Goal: Task Accomplishment & Management: Use online tool/utility

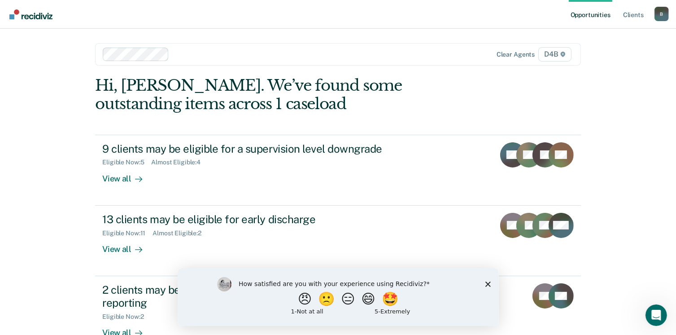
click at [23, 221] on div "Opportunities Client s [EMAIL_ADDRESS][US_STATE][DOMAIN_NAME] B Profile How it …" at bounding box center [338, 232] width 676 height 465
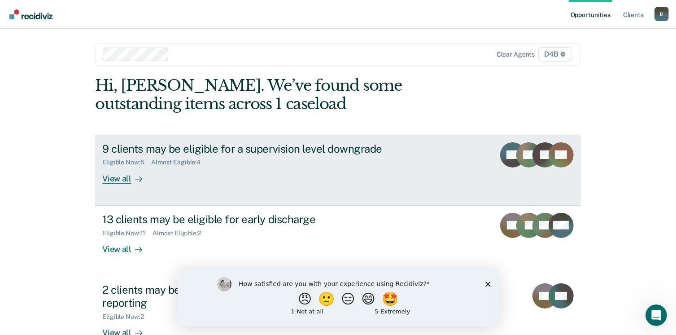
click at [235, 153] on div "9 clients may be eligible for a supervision level downgrade" at bounding box center [259, 148] width 315 height 13
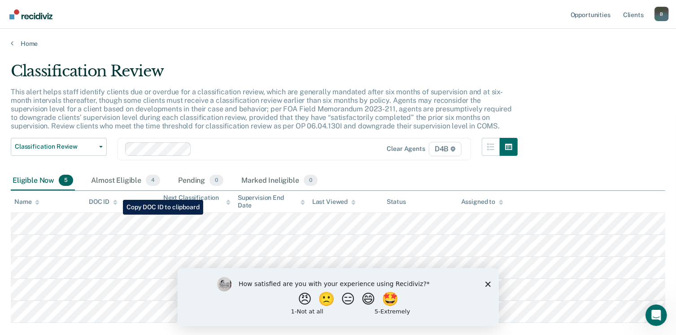
scroll to position [52, 0]
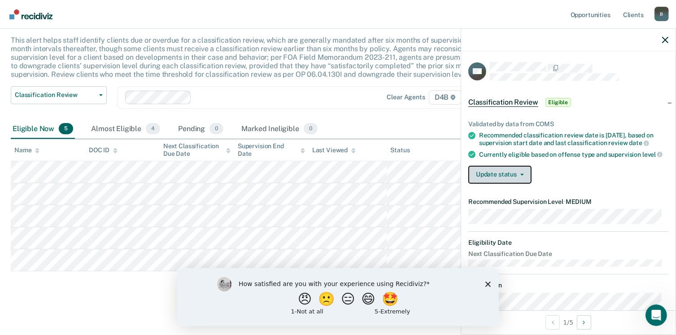
click at [492, 175] on button "Update status" at bounding box center [499, 174] width 63 height 18
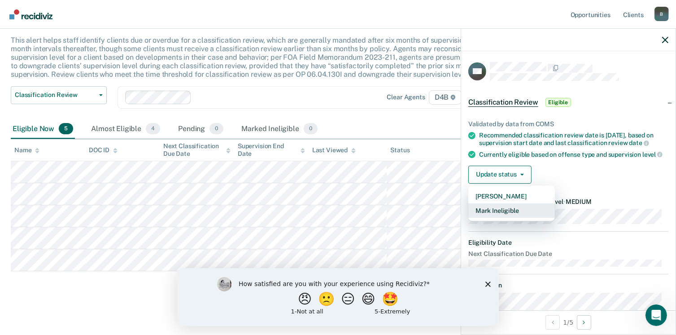
click at [501, 214] on button "Mark Ineligible" at bounding box center [511, 210] width 87 height 14
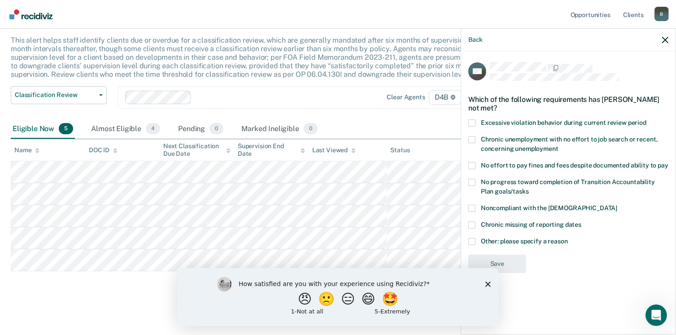
click at [475, 122] on label "Excessive violation behavior during current review period" at bounding box center [568, 123] width 200 height 9
click at [646, 119] on input "Excessive violation behavior during current review period" at bounding box center [646, 119] width 0 height 0
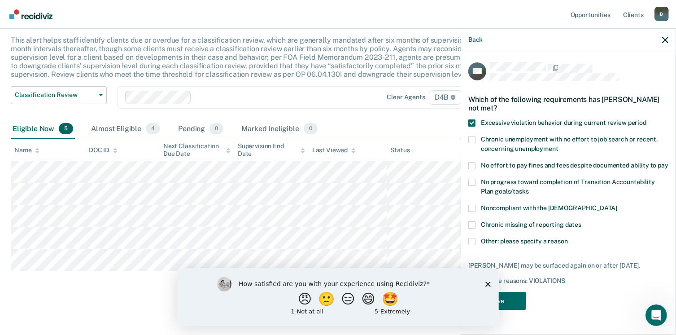
click at [490, 281] on div "How satisfied are you with your experience using Recidiviz? 😠 🙁 😑 😄 🤩 1 - Not a…" at bounding box center [337, 296] width 321 height 58
click at [487, 284] on polygon "Close survey" at bounding box center [487, 283] width 5 height 5
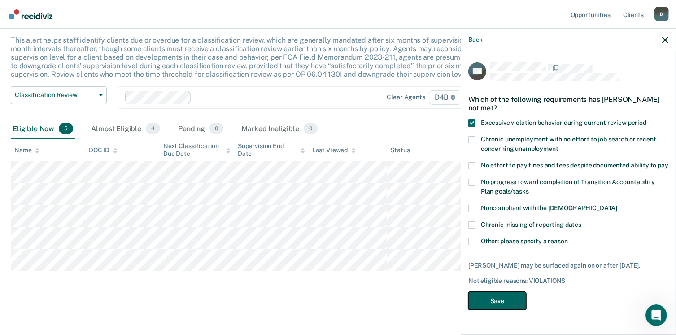
click at [492, 296] on button "Save" at bounding box center [497, 300] width 58 height 18
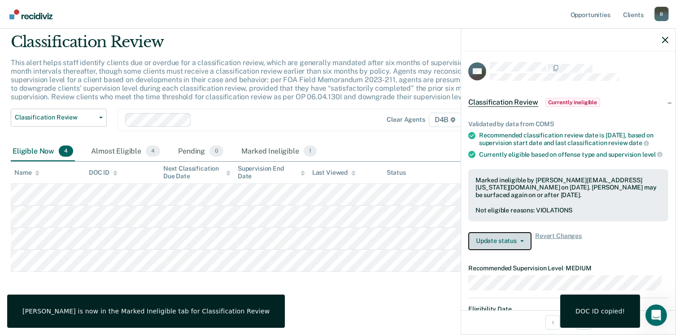
click at [499, 250] on button "Update status" at bounding box center [499, 241] width 63 height 18
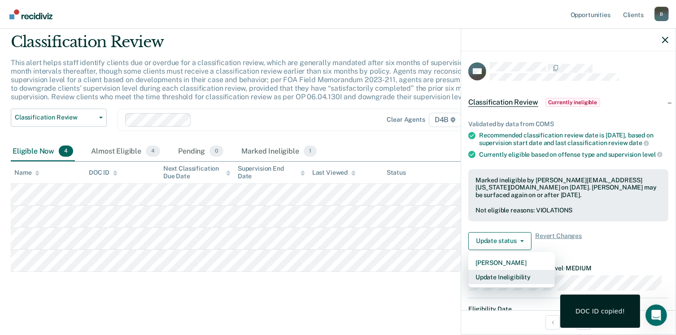
click at [496, 278] on button "Update Ineligibility" at bounding box center [511, 276] width 87 height 14
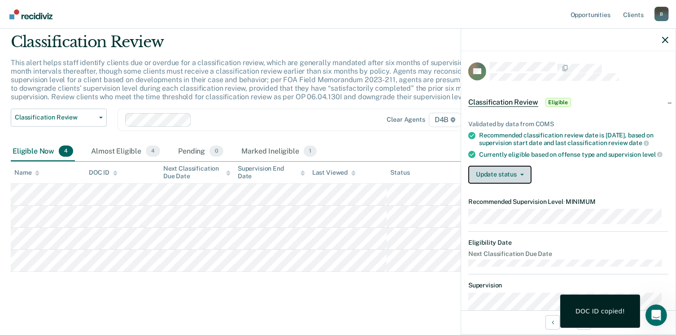
click at [509, 183] on button "Update status" at bounding box center [499, 174] width 63 height 18
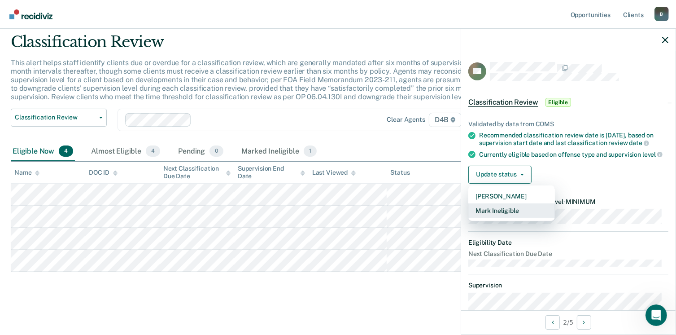
click at [499, 215] on button "Mark Ineligible" at bounding box center [511, 210] width 87 height 14
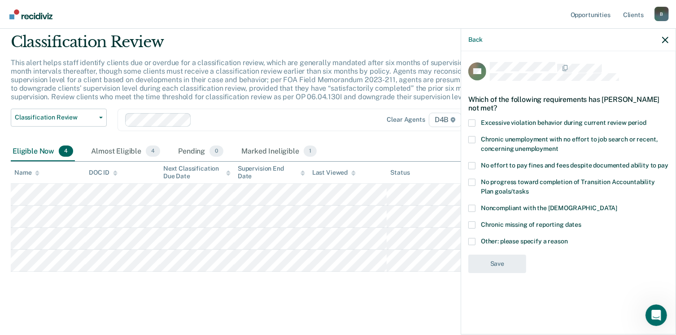
click at [499, 162] on span "No effort to pay fines and fees despite documented ability to pay" at bounding box center [574, 164] width 187 height 7
click at [668, 162] on input "No effort to pay fines and fees despite documented ability to pay" at bounding box center [668, 162] width 0 height 0
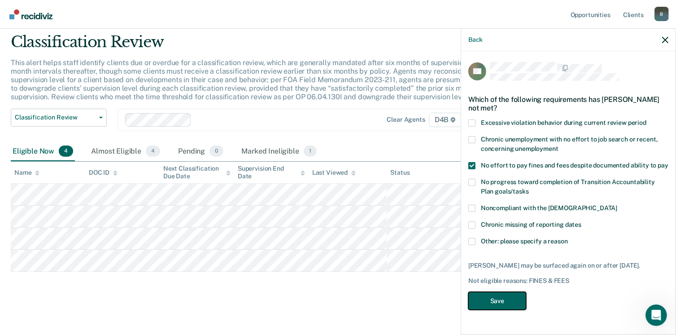
click at [506, 307] on button "Save" at bounding box center [497, 300] width 58 height 18
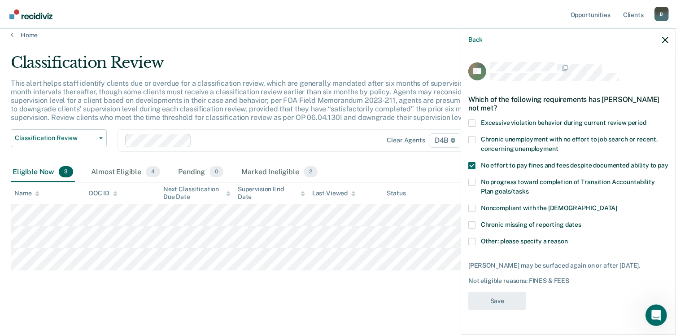
scroll to position [7, 0]
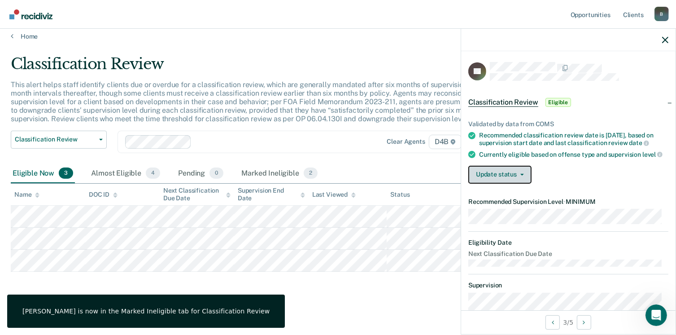
click at [511, 182] on button "Update status" at bounding box center [499, 174] width 63 height 18
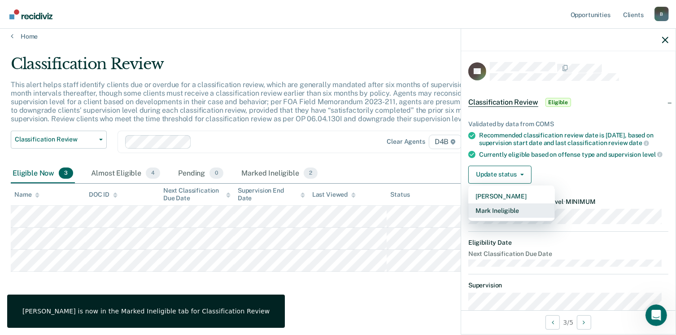
click at [502, 216] on button "Mark Ineligible" at bounding box center [511, 210] width 87 height 14
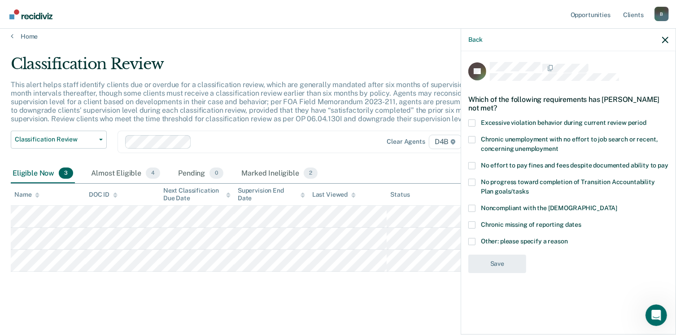
click at [473, 162] on span at bounding box center [471, 165] width 7 height 7
click at [668, 162] on input "No effort to pay fines and fees despite documented ability to pay" at bounding box center [668, 162] width 0 height 0
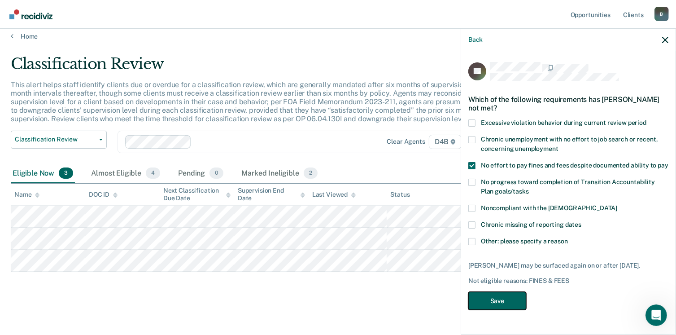
click at [502, 302] on button "Save" at bounding box center [497, 300] width 58 height 18
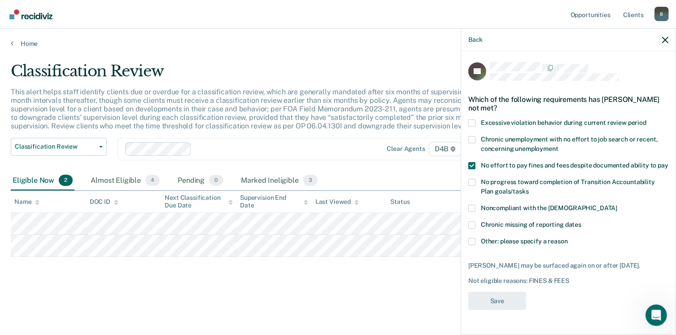
scroll to position [0, 0]
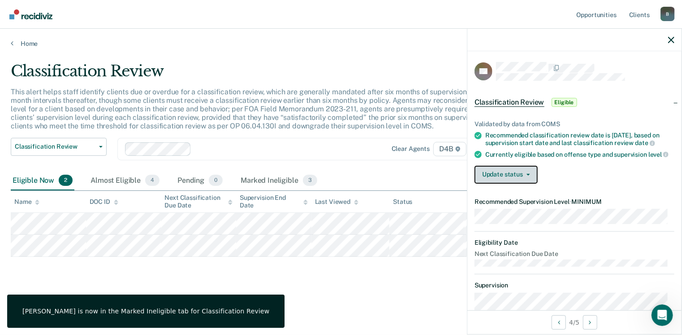
click at [502, 178] on button "Update status" at bounding box center [506, 174] width 63 height 18
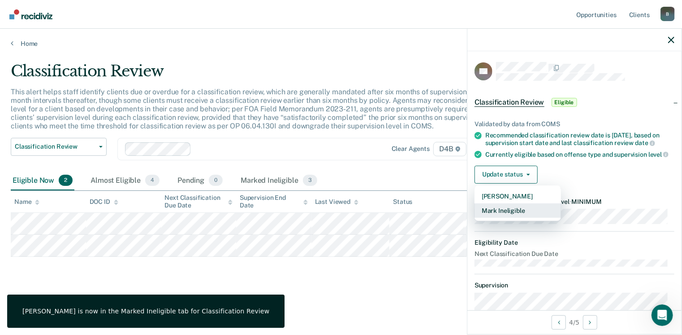
click at [508, 216] on button "Mark Ineligible" at bounding box center [518, 210] width 87 height 14
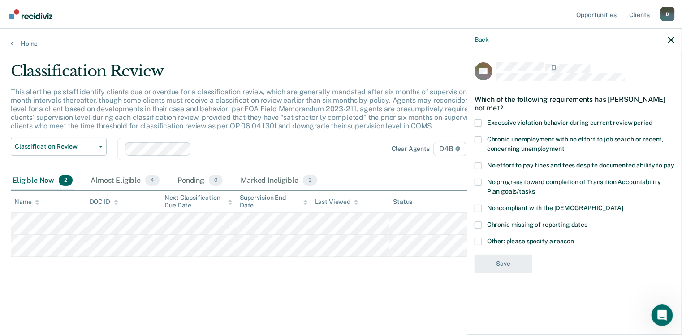
click at [481, 165] on span at bounding box center [478, 165] width 7 height 7
click at [675, 162] on input "No effort to pay fines and fees despite documented ability to pay" at bounding box center [675, 162] width 0 height 0
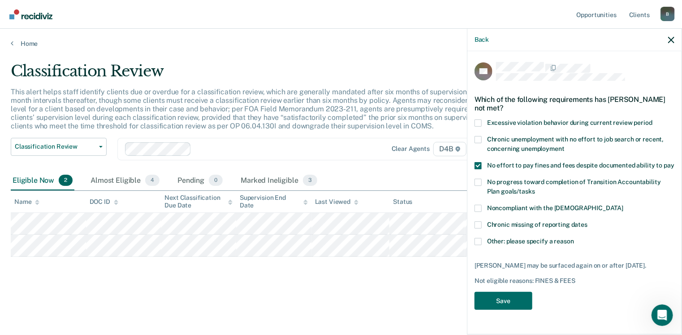
click at [477, 182] on span at bounding box center [478, 181] width 7 height 7
click at [535, 188] on input "No progress toward completion of Transition Accountability Plan goals/tasks" at bounding box center [535, 188] width 0 height 0
click at [477, 166] on span at bounding box center [478, 165] width 7 height 7
click at [675, 162] on input "No effort to pay fines and fees despite documented ability to pay" at bounding box center [675, 162] width 0 height 0
click at [479, 207] on span at bounding box center [478, 207] width 7 height 7
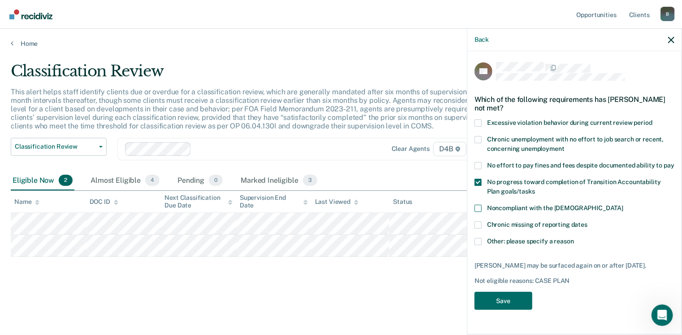
click at [624, 204] on input "Noncompliant with the [DEMOGRAPHIC_DATA]" at bounding box center [624, 204] width 0 height 0
click at [477, 182] on span at bounding box center [478, 181] width 7 height 7
click at [535, 188] on input "No progress toward completion of Transition Accountability Plan goals/tasks" at bounding box center [535, 188] width 0 height 0
click at [498, 300] on button "Save" at bounding box center [504, 300] width 58 height 18
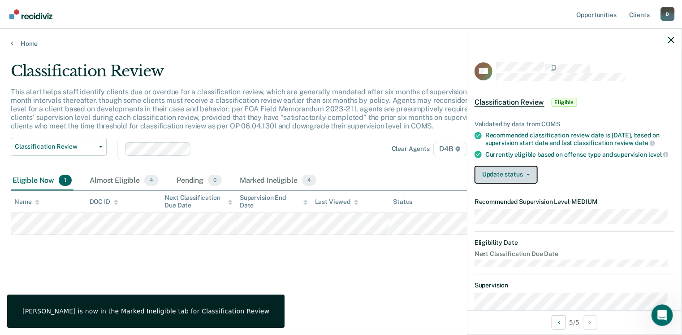
click at [499, 183] on button "Update status" at bounding box center [506, 174] width 63 height 18
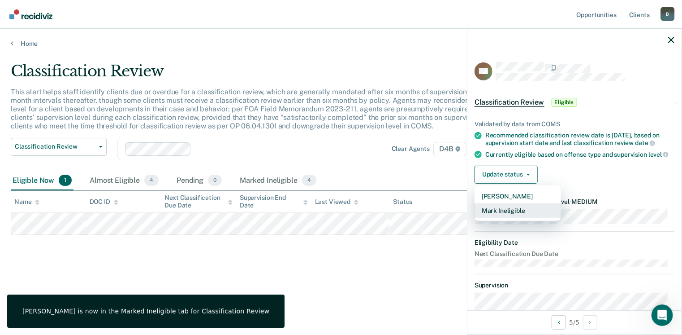
click at [502, 217] on button "Mark Ineligible" at bounding box center [518, 210] width 87 height 14
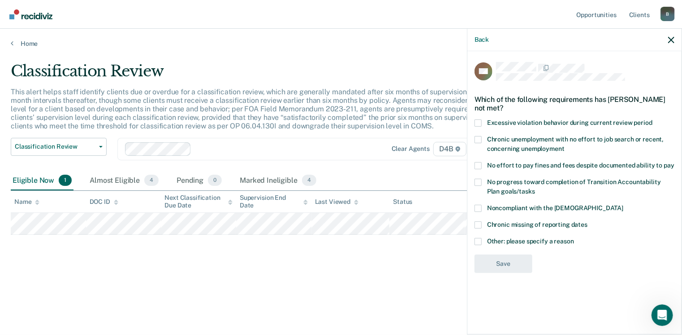
click at [481, 122] on span at bounding box center [478, 122] width 7 height 7
click at [653, 119] on input "Excessive violation behavior during current review period" at bounding box center [653, 119] width 0 height 0
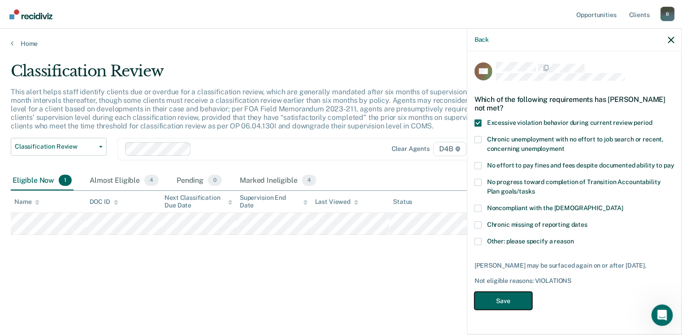
click at [498, 297] on button "Save" at bounding box center [504, 300] width 58 height 18
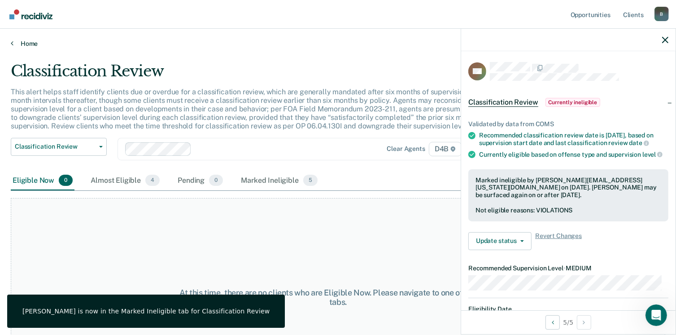
click at [23, 39] on link "Home" at bounding box center [338, 43] width 654 height 8
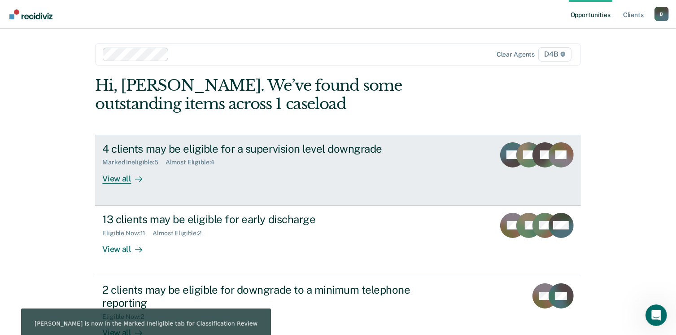
click at [230, 143] on div "4 clients may be eligible for a supervision level downgrade" at bounding box center [259, 148] width 315 height 13
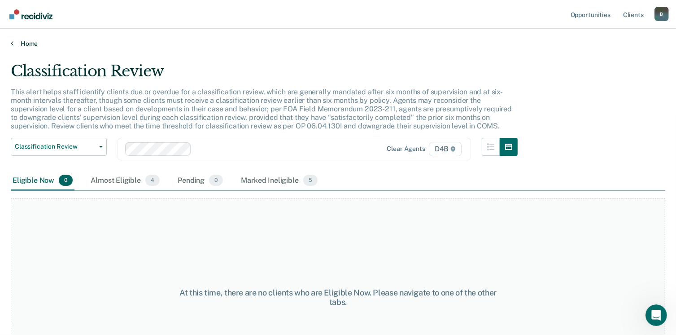
click at [31, 41] on link "Home" at bounding box center [338, 43] width 654 height 8
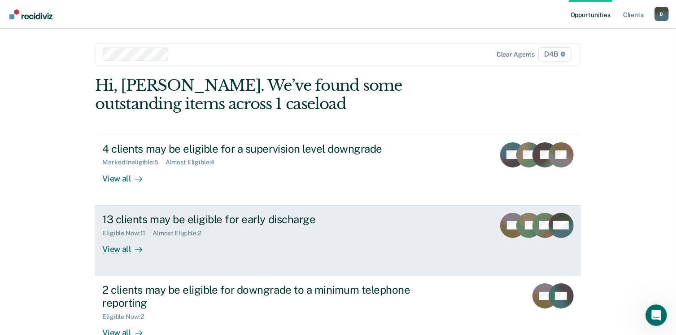
click at [191, 219] on div "13 clients may be eligible for early discharge" at bounding box center [259, 219] width 315 height 13
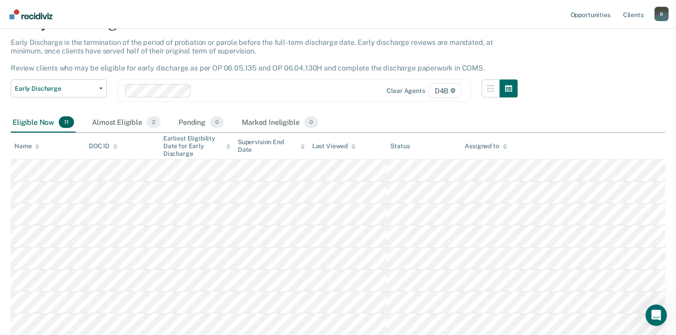
scroll to position [84, 0]
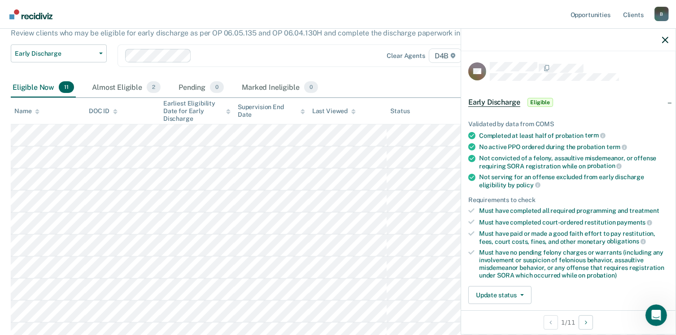
click at [491, 301] on div "Validated by data from COMS Completed at least half of probation term No active…" at bounding box center [568, 208] width 214 height 205
click at [495, 297] on button "Update status" at bounding box center [499, 295] width 63 height 18
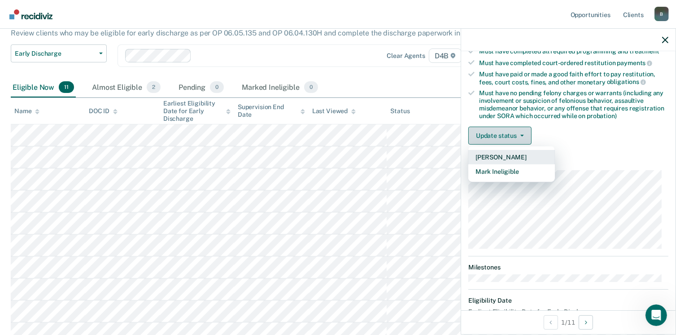
scroll to position [160, 0]
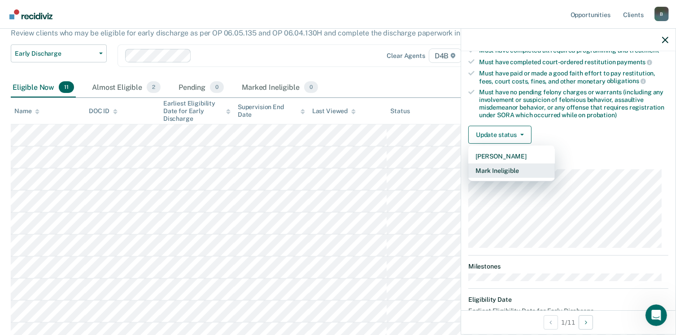
click at [500, 170] on button "Mark Ineligible" at bounding box center [511, 170] width 87 height 14
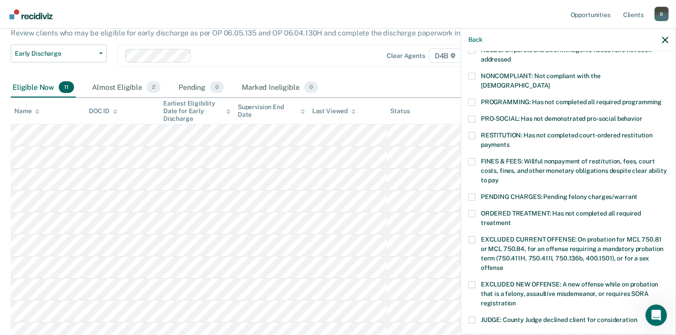
click at [474, 132] on span at bounding box center [471, 135] width 7 height 7
click at [509, 141] on input "RESTITUTION: Has not completed court-ordered restitution payments" at bounding box center [509, 141] width 0 height 0
click at [474, 158] on span at bounding box center [471, 161] width 7 height 7
click at [499, 177] on input "FINES & FEES: Willful nonpayment of restitution, fees, court costs, fines, and …" at bounding box center [499, 177] width 0 height 0
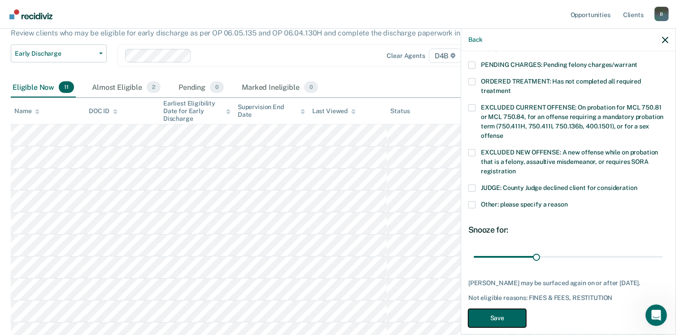
click at [506, 310] on button "Save" at bounding box center [497, 318] width 58 height 18
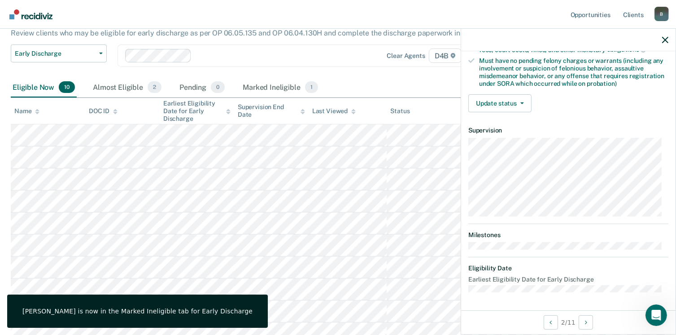
scroll to position [188, 0]
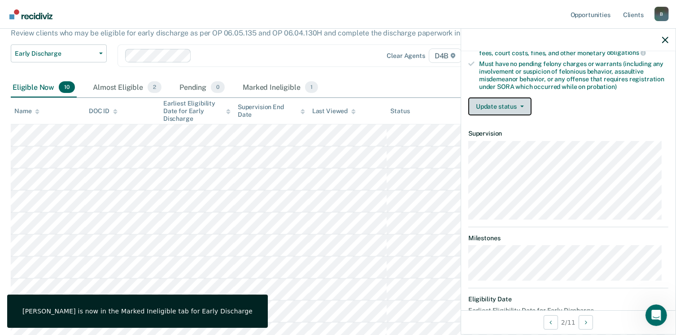
click at [508, 100] on button "Update status" at bounding box center [499, 106] width 63 height 18
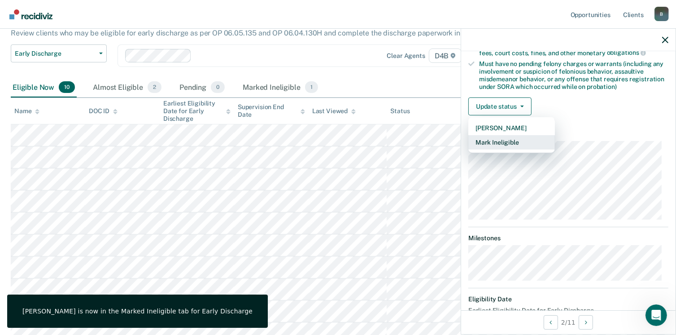
click at [502, 138] on button "Mark Ineligible" at bounding box center [511, 142] width 87 height 14
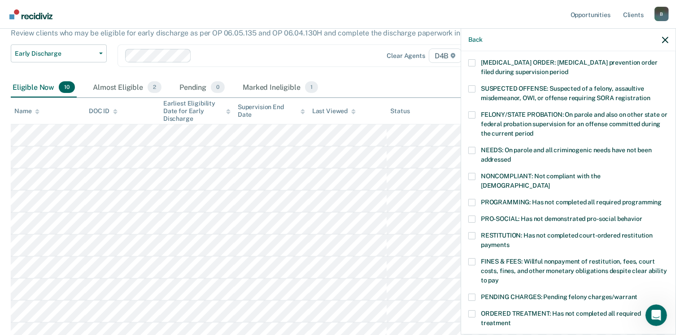
scroll to position [61, 0]
click at [475, 176] on span at bounding box center [471, 175] width 7 height 7
click at [550, 181] on input "NONCOMPLIANT: Not compliant with the [DEMOGRAPHIC_DATA]" at bounding box center [550, 181] width 0 height 0
click at [472, 257] on span at bounding box center [471, 260] width 7 height 7
click at [499, 276] on input "FINES & FEES: Willful nonpayment of restitution, fees, court costs, fines, and …" at bounding box center [499, 276] width 0 height 0
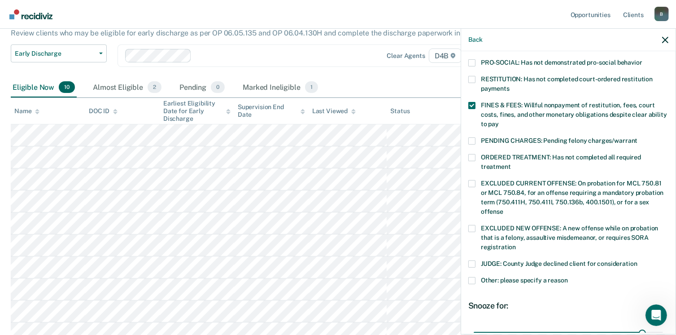
scroll to position [292, 0]
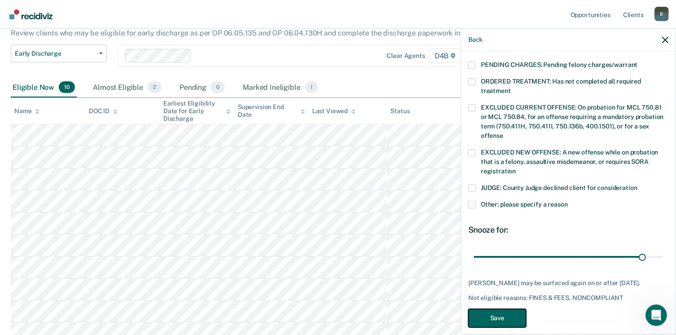
click at [514, 311] on button "Save" at bounding box center [497, 318] width 58 height 18
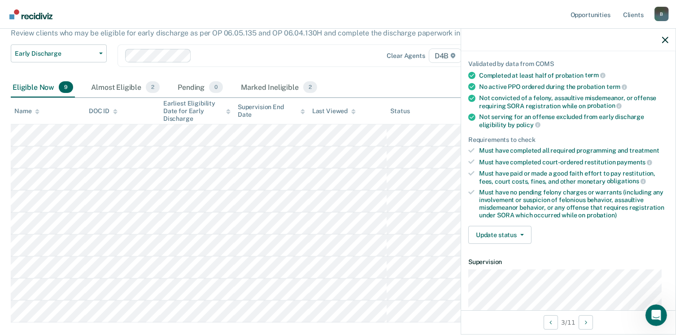
scroll to position [71, 0]
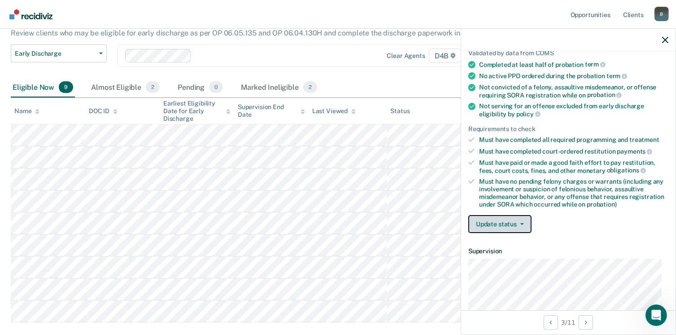
click at [494, 225] on button "Update status" at bounding box center [499, 224] width 63 height 18
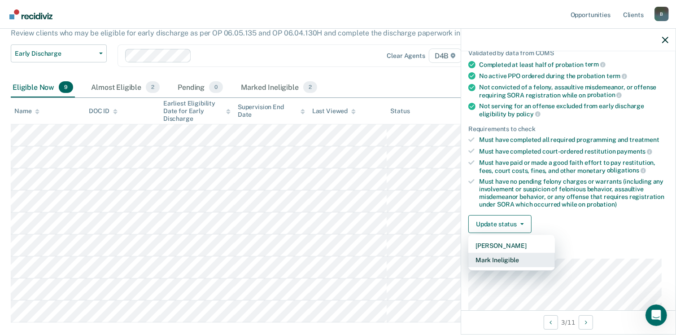
click at [504, 256] on button "Mark Ineligible" at bounding box center [511, 259] width 87 height 14
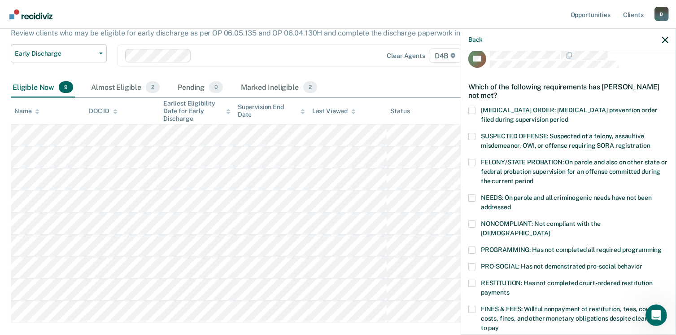
scroll to position [13, 0]
click at [473, 135] on span at bounding box center [471, 136] width 7 height 7
click at [650, 142] on input "SUSPECTED OFFENSE: Suspected of a felony, assaultive misdemeanor, OWI, or offen…" at bounding box center [650, 142] width 0 height 0
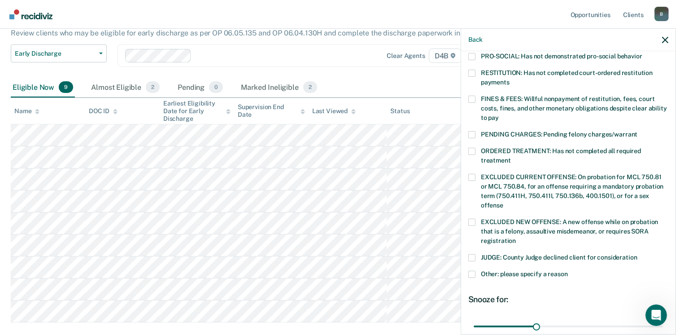
scroll to position [300, 0]
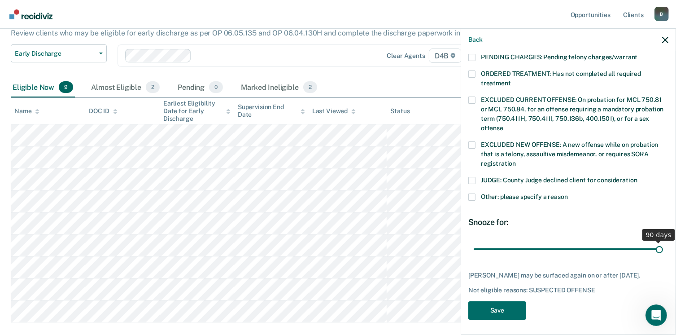
drag, startPoint x: 534, startPoint y: 237, endPoint x: 663, endPoint y: 228, distance: 129.0
type input "90"
click at [663, 241] on input "range" at bounding box center [568, 249] width 189 height 16
click at [505, 310] on button "Save" at bounding box center [497, 310] width 58 height 18
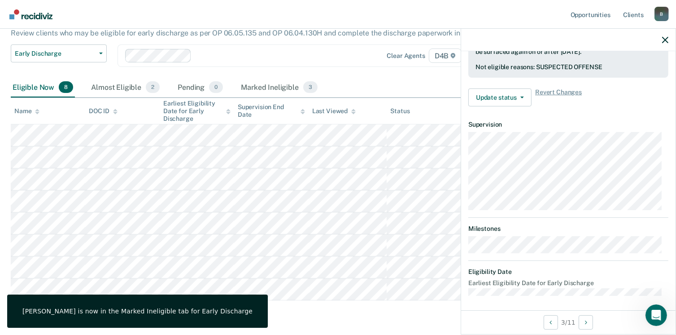
scroll to position [188, 0]
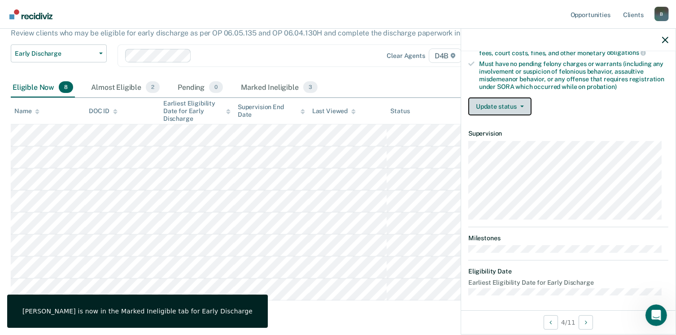
click at [504, 100] on button "Update status" at bounding box center [499, 106] width 63 height 18
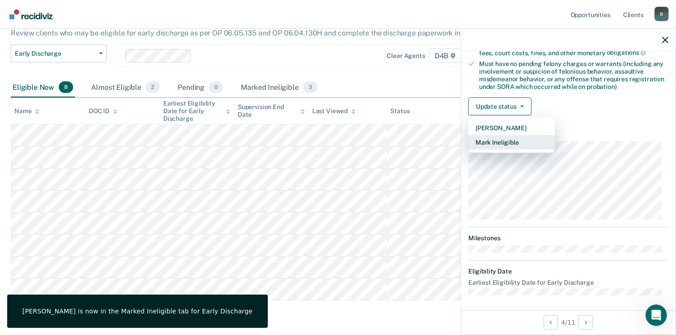
click at [497, 138] on button "Mark Ineligible" at bounding box center [511, 142] width 87 height 14
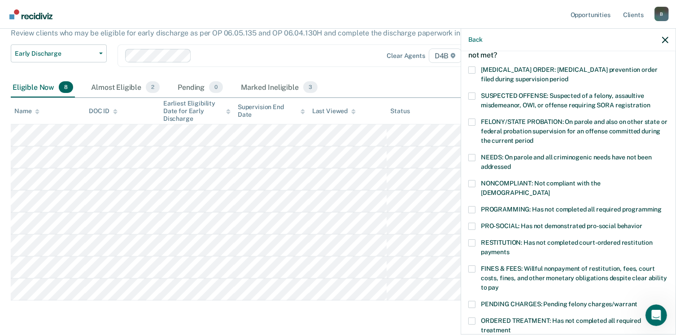
scroll to position [0, 0]
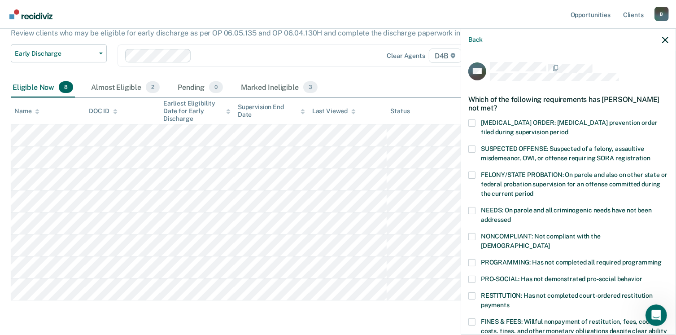
click at [475, 150] on span at bounding box center [471, 148] width 7 height 7
click at [650, 155] on input "SUSPECTED OFFENSE: Suspected of a felony, assaultive misdemeanor, OWI, or offen…" at bounding box center [650, 155] width 0 height 0
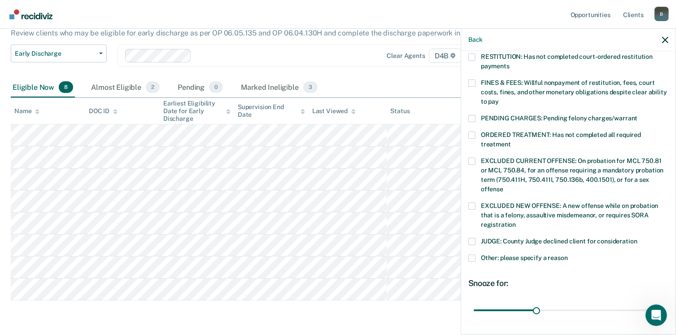
scroll to position [247, 0]
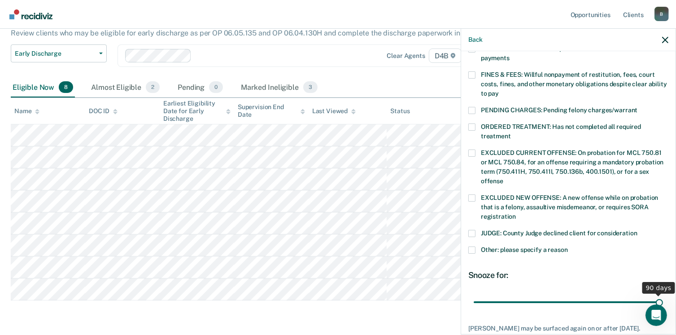
drag, startPoint x: 535, startPoint y: 292, endPoint x: 685, endPoint y: 287, distance: 150.3
type input "90"
click at [663, 294] on input "range" at bounding box center [568, 302] width 189 height 16
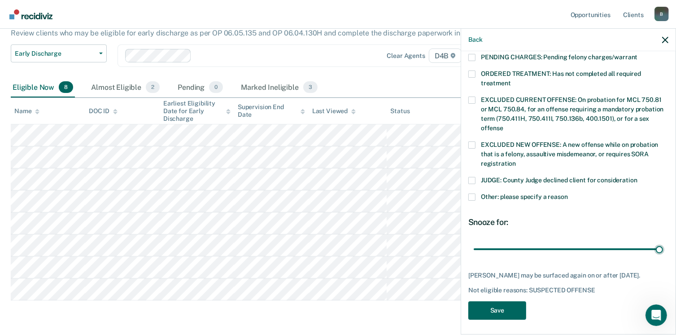
scroll to position [299, 0]
click at [511, 308] on button "Save" at bounding box center [497, 310] width 58 height 18
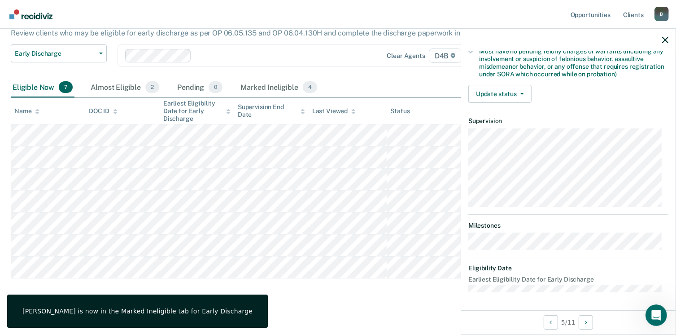
scroll to position [188, 0]
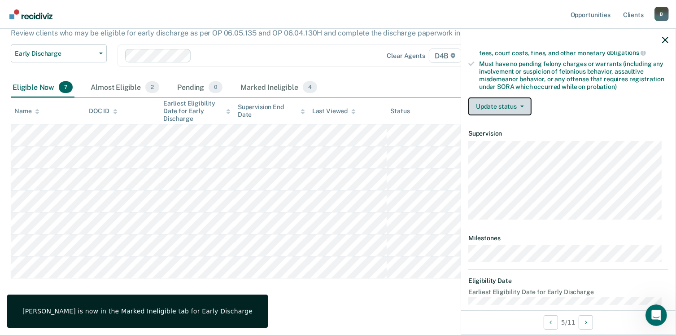
click at [503, 106] on button "Update status" at bounding box center [499, 106] width 63 height 18
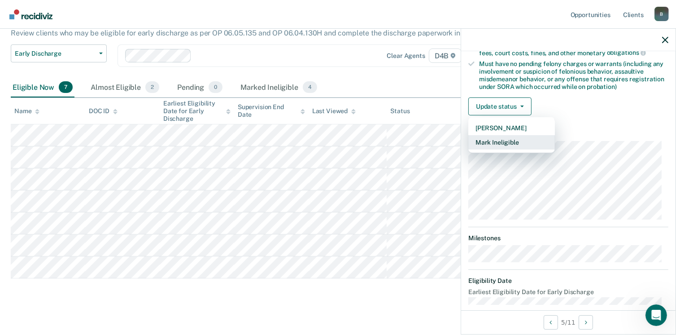
click at [498, 138] on button "Mark Ineligible" at bounding box center [511, 142] width 87 height 14
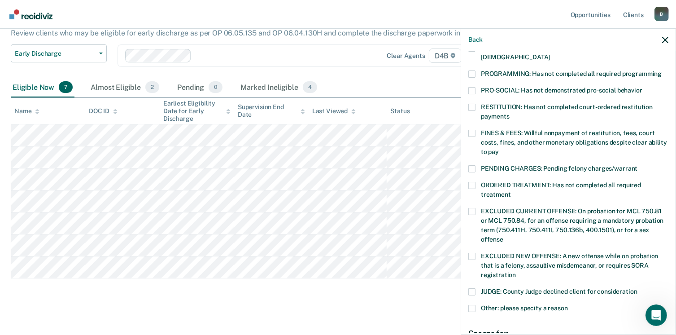
click at [473, 130] on span at bounding box center [471, 133] width 7 height 7
click at [499, 148] on input "FINES & FEES: Willful nonpayment of restitution, fees, court costs, fines, and …" at bounding box center [499, 148] width 0 height 0
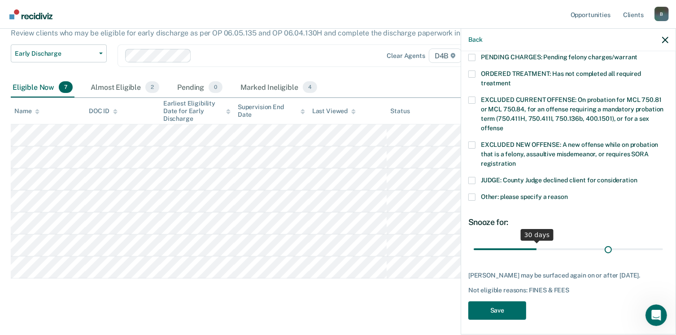
scroll to position [300, 0]
drag, startPoint x: 532, startPoint y: 238, endPoint x: 685, endPoint y: 211, distance: 155.2
type input "90"
click at [663, 241] on input "range" at bounding box center [568, 249] width 189 height 16
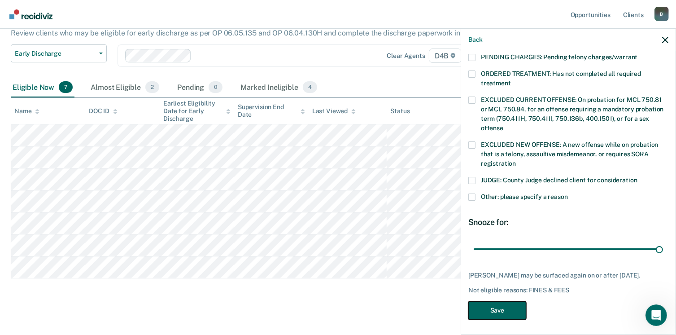
click at [504, 307] on button "Save" at bounding box center [497, 310] width 58 height 18
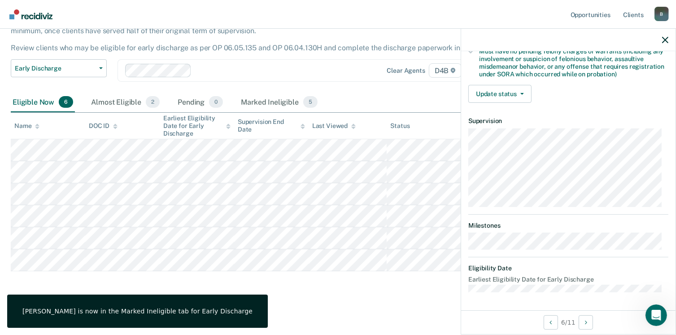
scroll to position [197, 0]
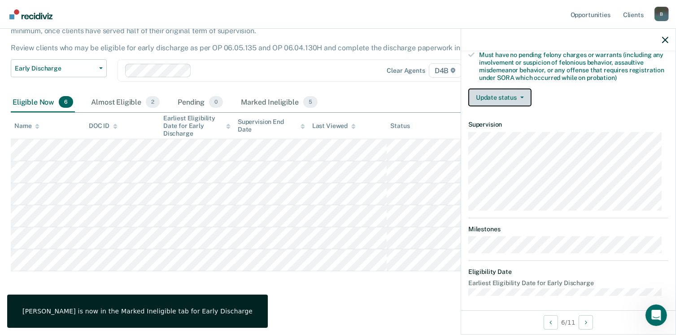
click at [496, 94] on button "Update status" at bounding box center [499, 97] width 63 height 18
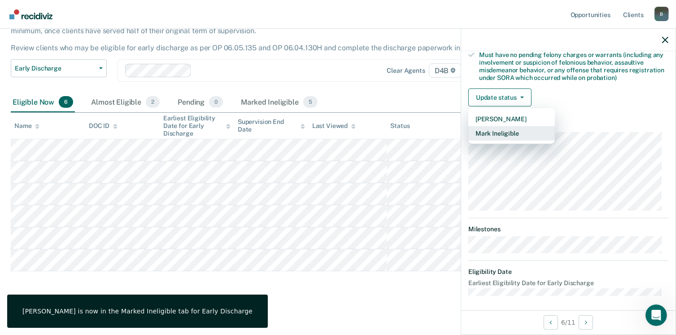
click at [499, 132] on button "Mark Ineligible" at bounding box center [511, 133] width 87 height 14
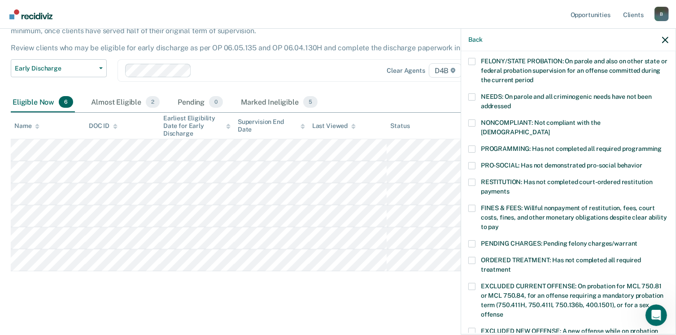
scroll to position [112, 0]
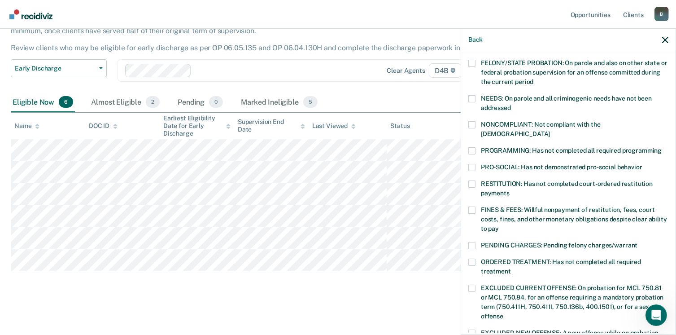
click at [474, 104] on label "NEEDS: On parole and all criminogenic needs have not been addressed" at bounding box center [568, 104] width 200 height 19
click at [511, 104] on input "NEEDS: On parole and all criminogenic needs have not been addressed" at bounding box center [511, 104] width 0 height 0
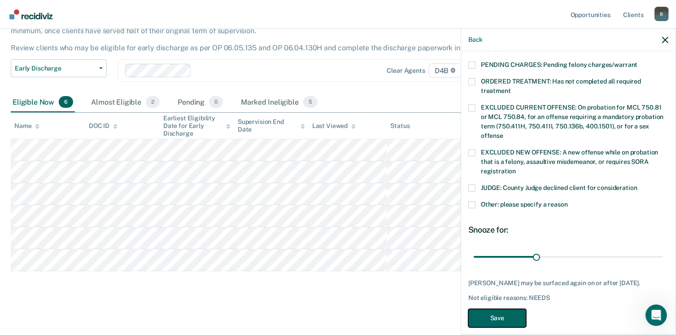
click at [497, 309] on button "Save" at bounding box center [497, 318] width 58 height 18
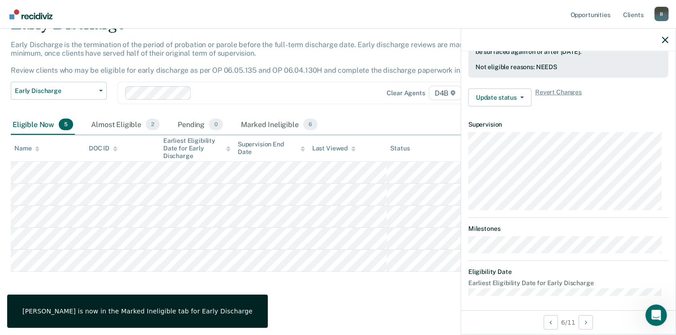
scroll to position [272, 0]
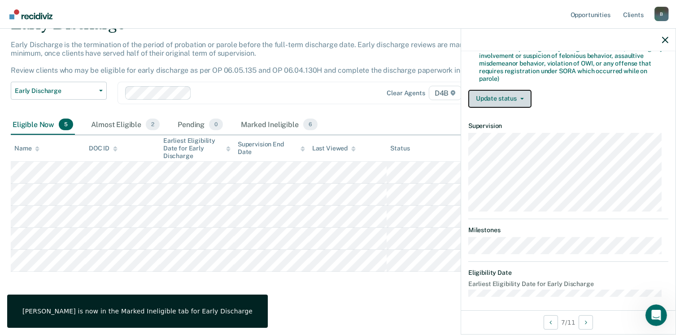
click at [506, 98] on button "Update status" at bounding box center [499, 99] width 63 height 18
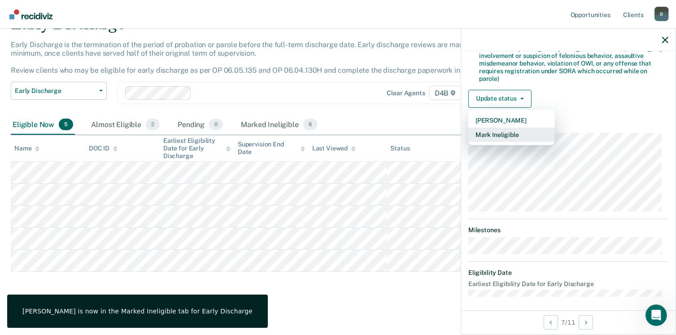
click at [504, 136] on button "Mark Ineligible" at bounding box center [511, 134] width 87 height 14
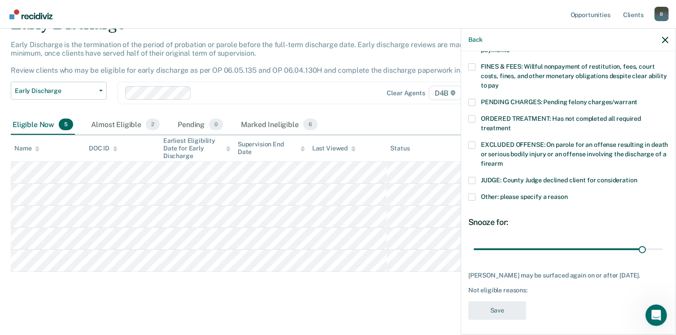
click at [473, 193] on span at bounding box center [471, 196] width 7 height 7
click at [568, 193] on input "Other: please specify a reason" at bounding box center [568, 193] width 0 height 0
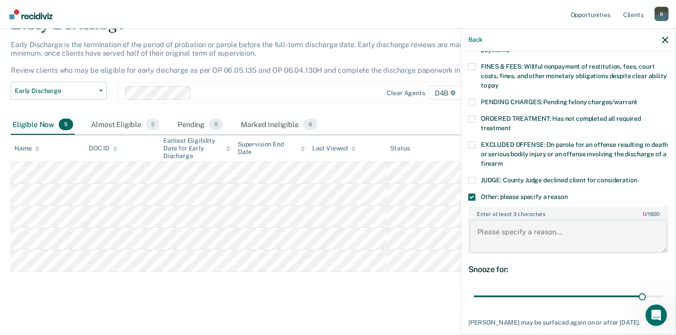
click at [493, 223] on textarea "Enter at least 3 characters 0 / 1600" at bounding box center [568, 235] width 198 height 33
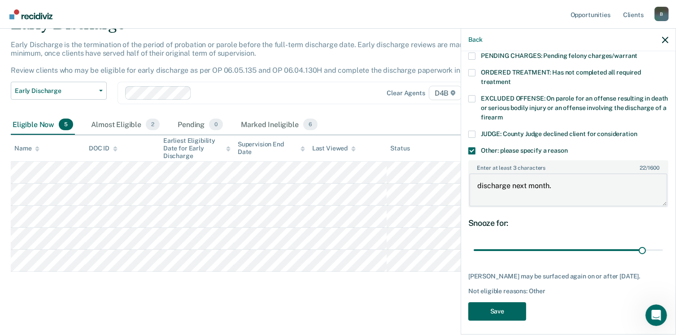
type textarea "discharge next month."
click at [490, 309] on button "Save" at bounding box center [497, 311] width 58 height 18
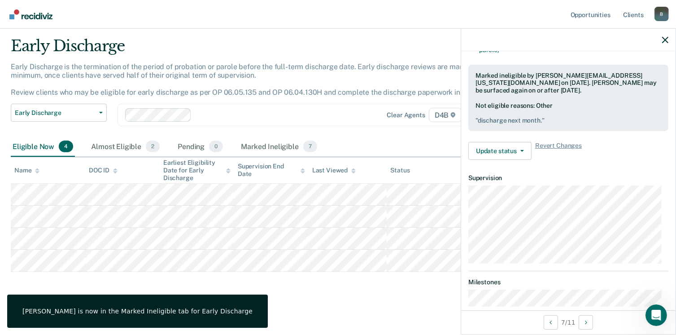
scroll to position [145, 0]
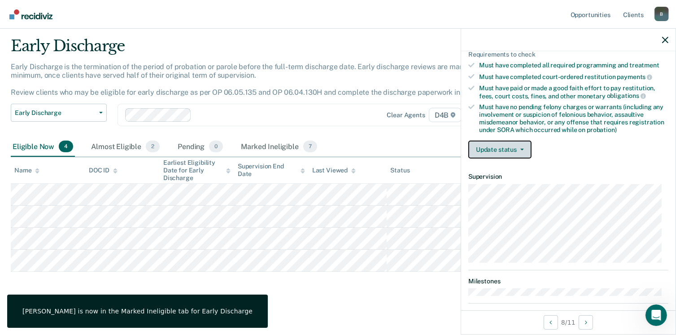
click at [494, 148] on button "Update status" at bounding box center [499, 149] width 63 height 18
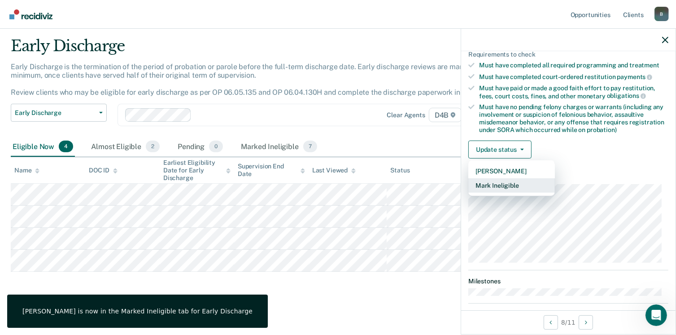
click at [499, 178] on button "Mark Ineligible" at bounding box center [511, 185] width 87 height 14
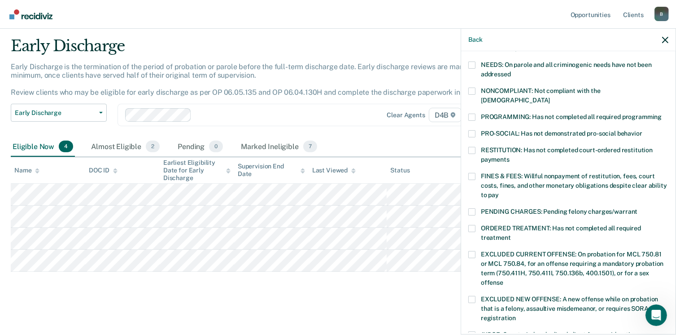
click at [474, 173] on span at bounding box center [471, 176] width 7 height 7
click at [499, 191] on input "FINES & FEES: Willful nonpayment of restitution, fees, court costs, fines, and …" at bounding box center [499, 191] width 0 height 0
click at [471, 147] on span at bounding box center [471, 150] width 7 height 7
click at [509, 156] on input "RESTITUTION: Has not completed court-ordered restitution payments" at bounding box center [509, 156] width 0 height 0
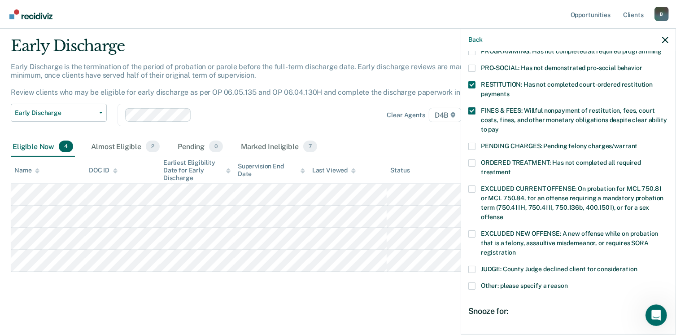
scroll to position [209, 0]
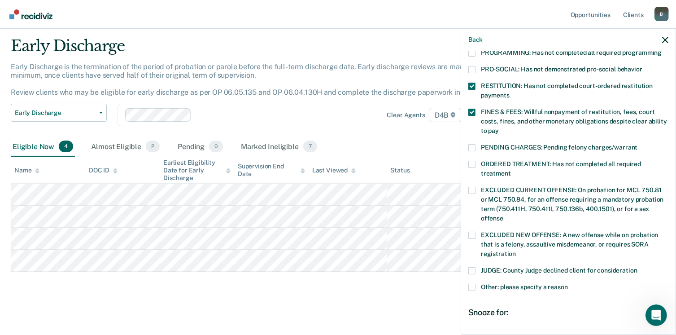
click at [467, 276] on div "CG Which of the following requirements has [PERSON_NAME] not met? [MEDICAL_DATA…" at bounding box center [568, 191] width 214 height 281
click at [469, 283] on span at bounding box center [471, 286] width 7 height 7
click at [568, 283] on input "Other: please specify a reason" at bounding box center [568, 283] width 0 height 0
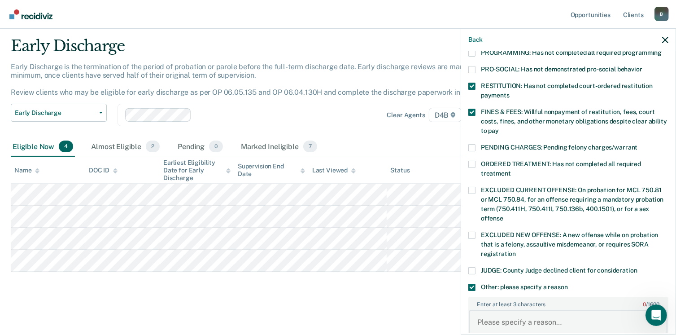
click at [497, 314] on textarea "Enter at least 3 characters 0 / 1600" at bounding box center [568, 325] width 198 height 33
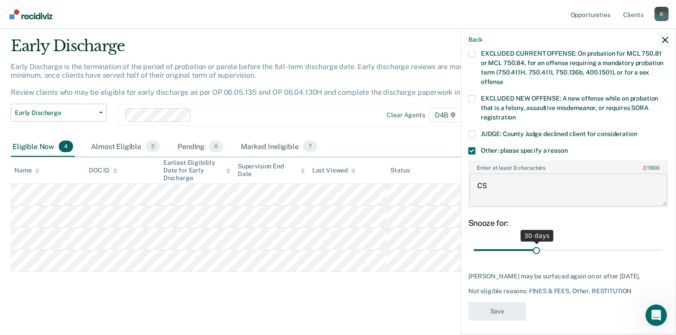
type textarea "CS"
drag, startPoint x: 535, startPoint y: 238, endPoint x: 662, endPoint y: 229, distance: 126.7
type input "90"
click at [662, 242] on input "range" at bounding box center [568, 250] width 189 height 16
click at [524, 174] on textarea "CS" at bounding box center [568, 189] width 198 height 33
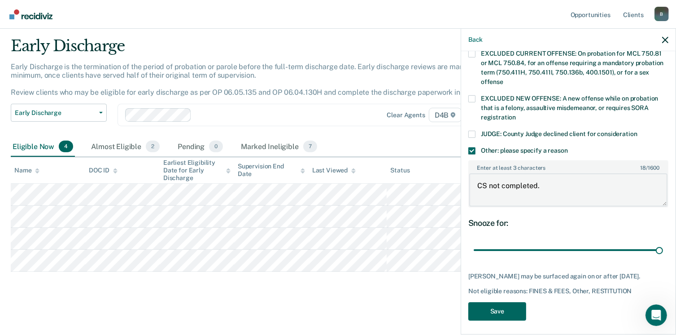
type textarea "CS not completed."
click at [495, 306] on button "Save" at bounding box center [497, 311] width 58 height 18
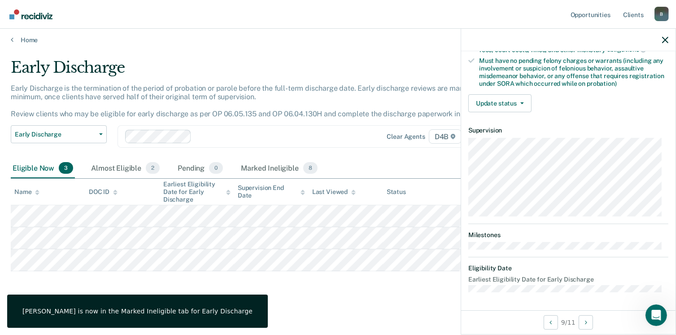
scroll to position [188, 0]
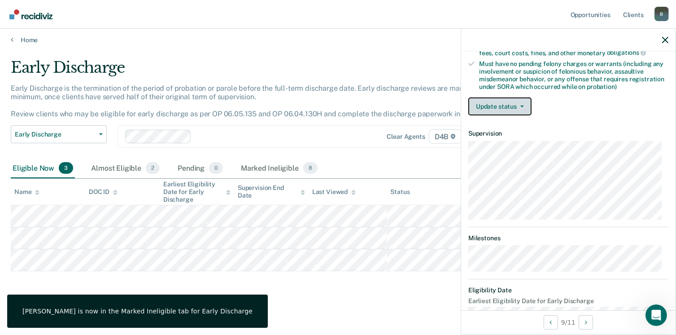
click at [509, 110] on button "Update status" at bounding box center [499, 106] width 63 height 18
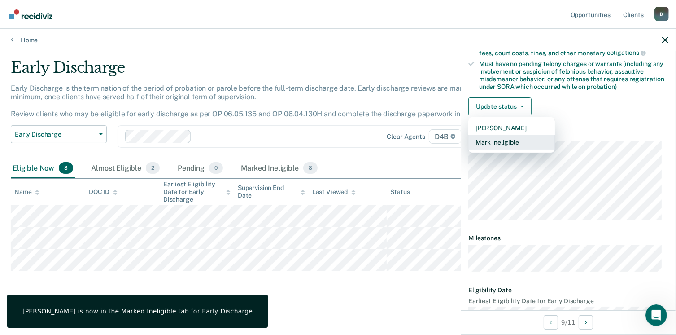
click at [508, 135] on button "Mark Ineligible" at bounding box center [511, 142] width 87 height 14
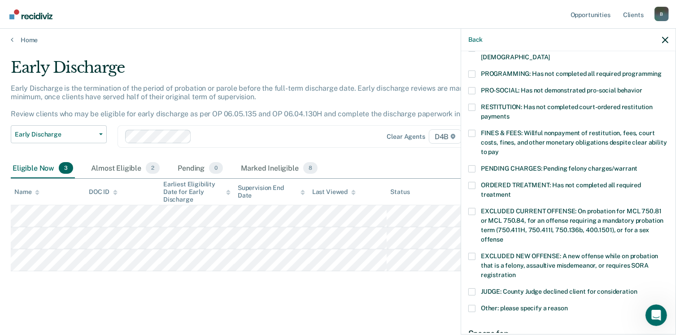
click at [474, 70] on span at bounding box center [471, 73] width 7 height 7
click at [661, 70] on input "PROGRAMMING: Has not completed all required programming" at bounding box center [661, 70] width 0 height 0
click at [474, 76] on div "PROGRAMMING: Has not completed all required programming" at bounding box center [568, 78] width 200 height 17
click at [473, 87] on span at bounding box center [471, 90] width 7 height 7
click at [642, 87] on input "PRO-SOCIAL: Has not demonstrated pro-social behavior" at bounding box center [642, 87] width 0 height 0
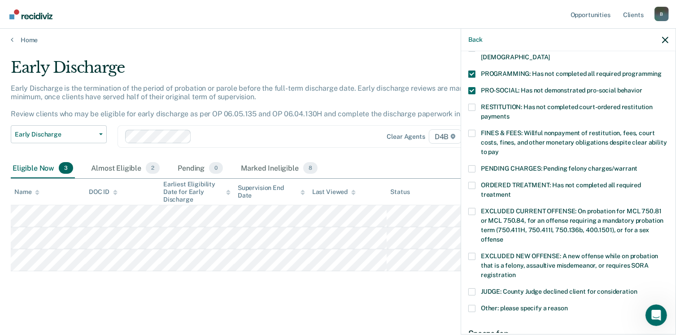
scroll to position [300, 0]
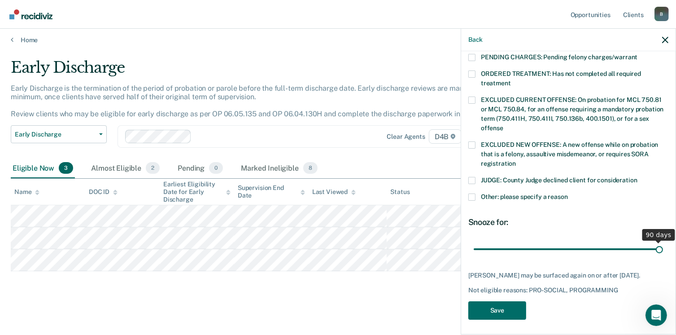
drag, startPoint x: 533, startPoint y: 239, endPoint x: 655, endPoint y: 237, distance: 122.0
type input "90"
click at [655, 241] on input "range" at bounding box center [568, 249] width 189 height 16
click at [495, 304] on button "Save" at bounding box center [497, 310] width 58 height 18
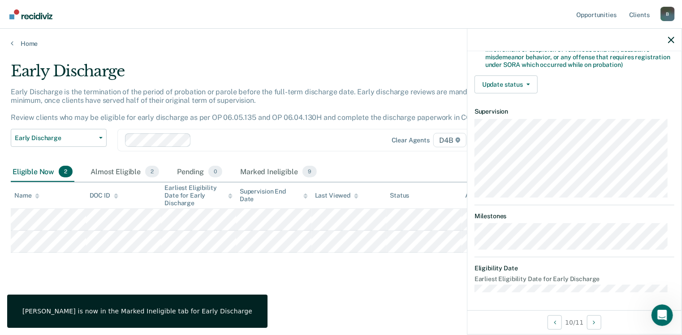
scroll to position [197, 0]
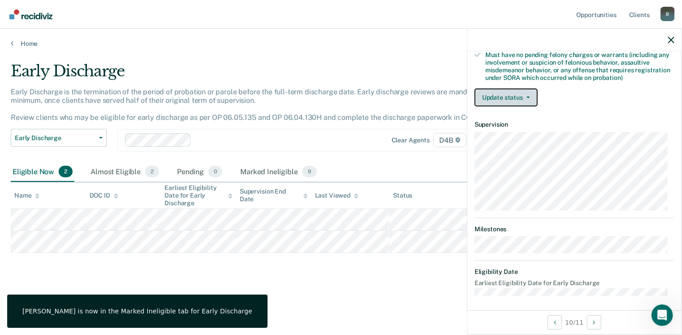
click at [515, 92] on button "Update status" at bounding box center [506, 97] width 63 height 18
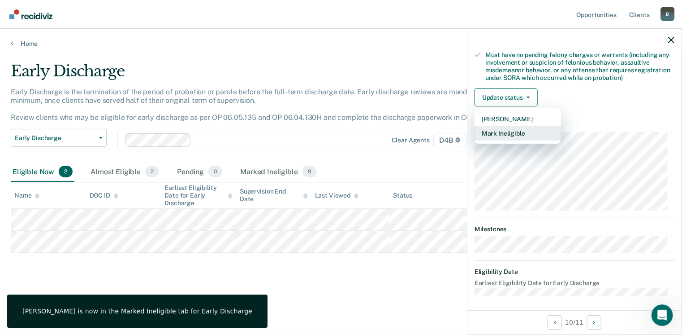
click at [504, 126] on button "Mark Ineligible" at bounding box center [518, 133] width 87 height 14
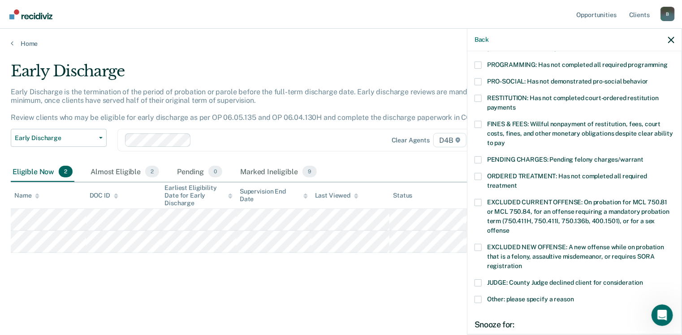
click at [482, 95] on label "RESTITUTION: Has not completed court-ordered restitution payments" at bounding box center [575, 104] width 200 height 19
click at [516, 104] on input "RESTITUTION: Has not completed court-ordered restitution payments" at bounding box center [516, 104] width 0 height 0
click at [478, 121] on span at bounding box center [478, 124] width 7 height 7
click at [505, 139] on input "FINES & FEES: Willful nonpayment of restitution, fees, court costs, fines, and …" at bounding box center [505, 139] width 0 height 0
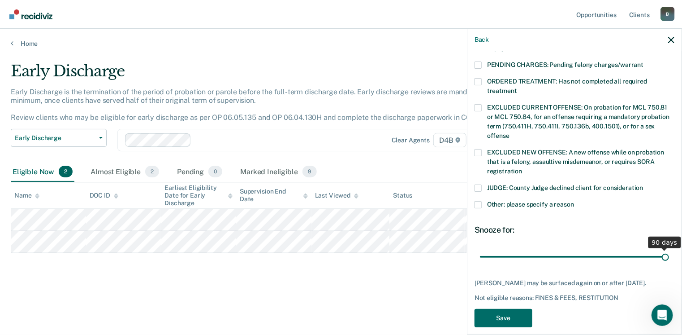
drag, startPoint x: 541, startPoint y: 244, endPoint x: 685, endPoint y: 239, distance: 144.1
type input "90"
click at [669, 249] on input "range" at bounding box center [574, 257] width 189 height 16
click at [522, 313] on button "Save" at bounding box center [504, 318] width 58 height 18
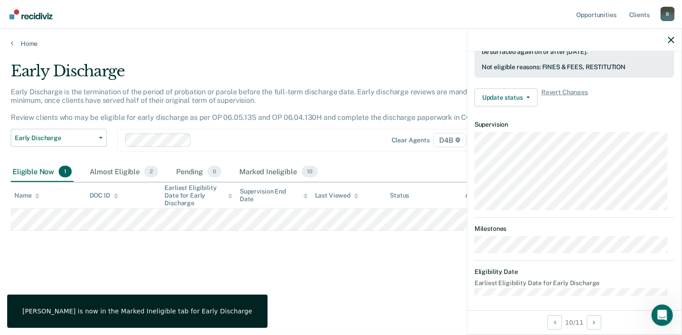
scroll to position [188, 0]
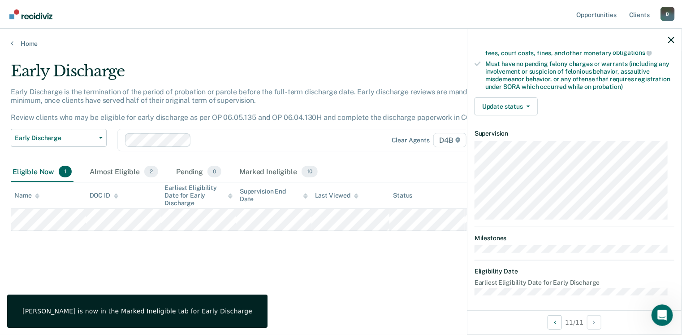
drag, startPoint x: 54, startPoint y: 230, endPoint x: 366, endPoint y: 244, distance: 312.9
click at [366, 244] on div "Early Discharge Early Discharge is the termination of the period of probation o…" at bounding box center [341, 164] width 661 height 205
click at [504, 100] on button "Update status" at bounding box center [506, 106] width 63 height 18
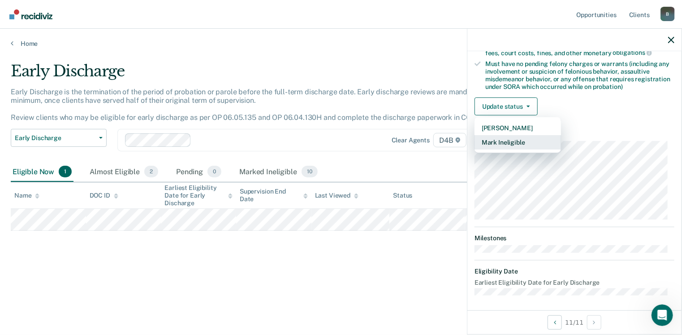
click at [497, 135] on button "Mark Ineligible" at bounding box center [518, 142] width 87 height 14
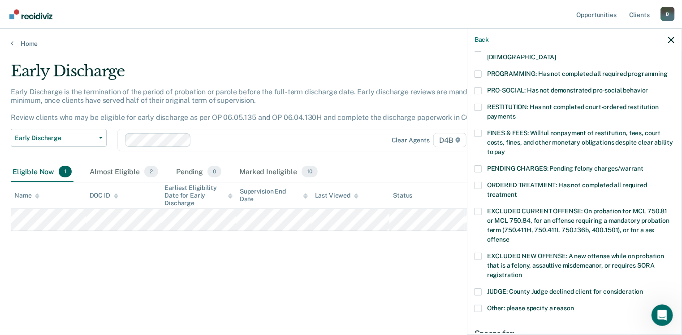
click at [480, 104] on span at bounding box center [478, 107] width 7 height 7
click at [516, 113] on input "RESTITUTION: Has not completed court-ordered restitution payments" at bounding box center [516, 113] width 0 height 0
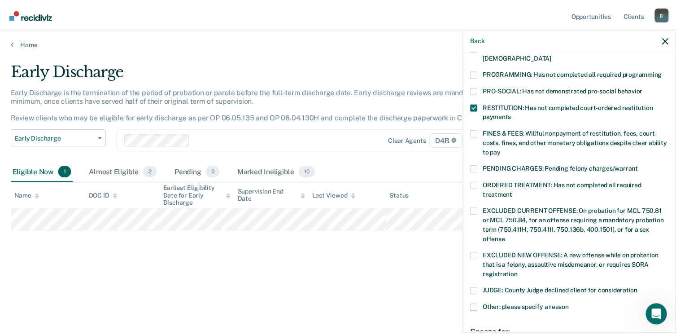
scroll to position [300, 0]
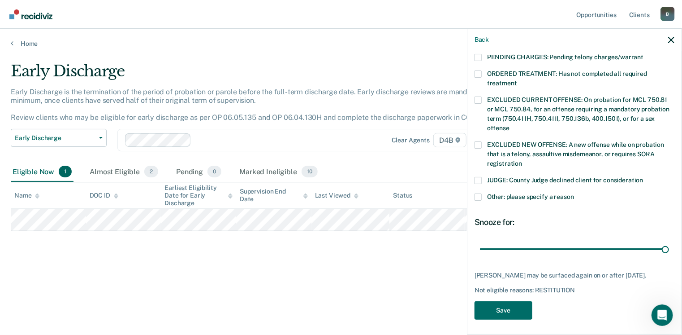
drag, startPoint x: 540, startPoint y: 237, endPoint x: 676, endPoint y: 237, distance: 136.3
type input "90"
click at [669, 241] on input "range" at bounding box center [574, 249] width 189 height 16
click at [518, 308] on button "Save" at bounding box center [504, 310] width 58 height 18
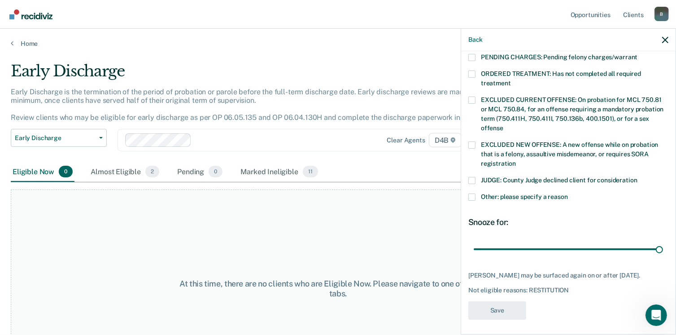
scroll to position [255, 0]
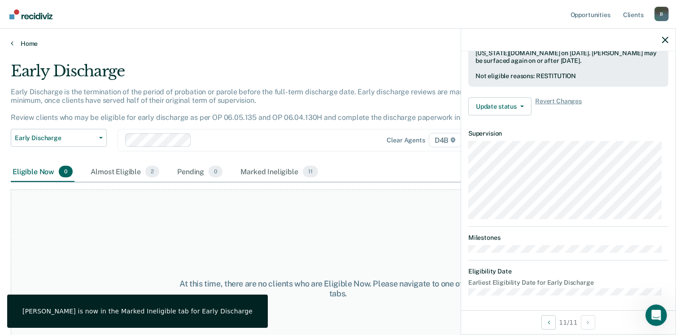
click at [24, 45] on link "Home" at bounding box center [338, 43] width 654 height 8
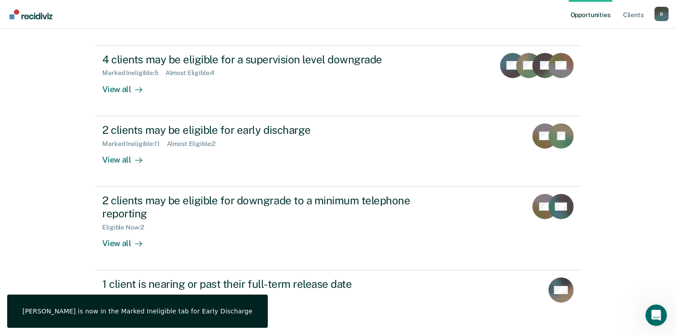
scroll to position [93, 0]
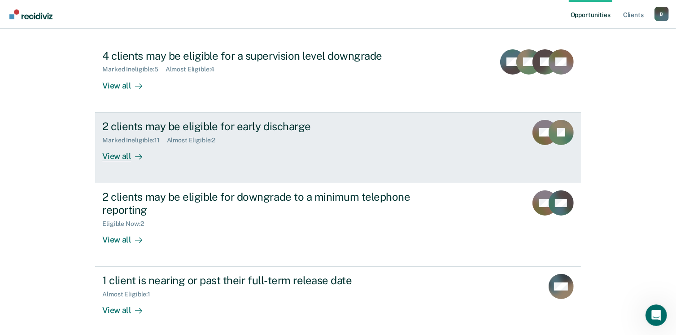
click at [162, 122] on div "2 clients may be eligible for early discharge" at bounding box center [259, 126] width 315 height 13
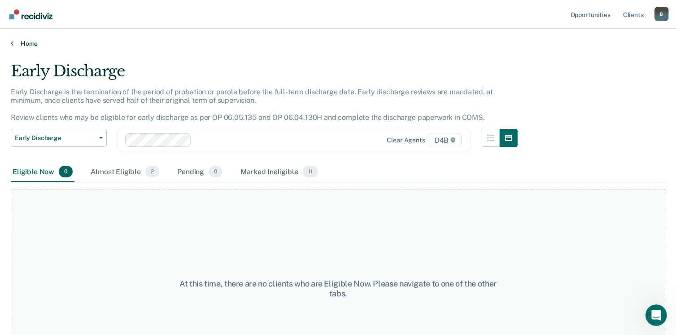
click at [31, 43] on link "Home" at bounding box center [338, 43] width 654 height 8
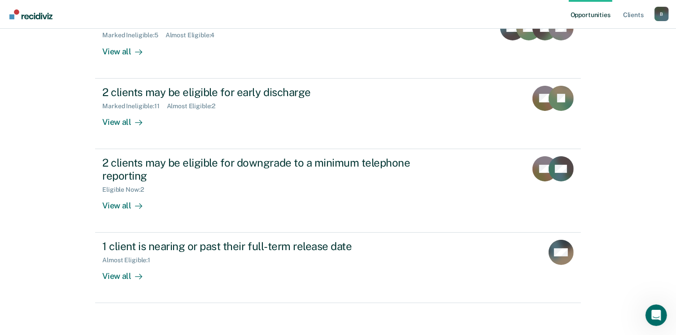
scroll to position [127, 0]
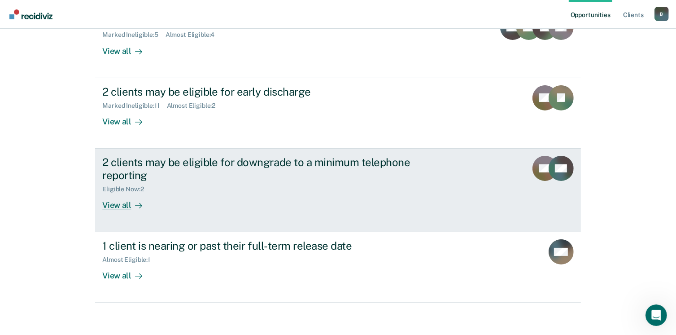
click at [151, 165] on div "2 clients may be eligible for downgrade to a minimum telephone reporting" at bounding box center [259, 169] width 315 height 26
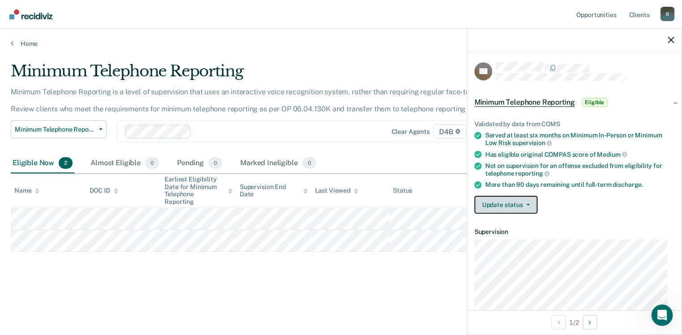
click at [508, 203] on button "Update status" at bounding box center [506, 205] width 63 height 18
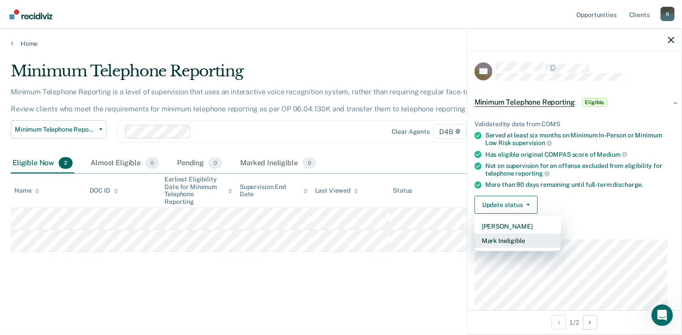
click at [500, 235] on button "Mark Ineligible" at bounding box center [518, 240] width 87 height 14
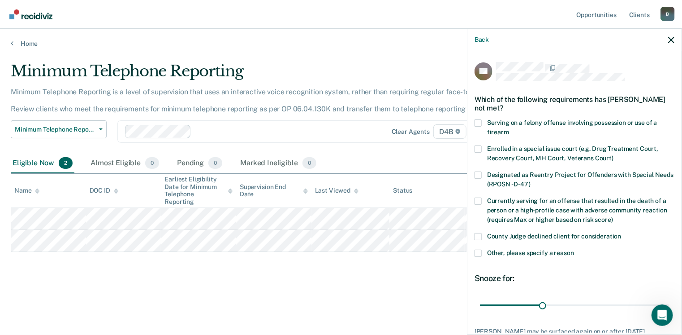
click at [478, 250] on span at bounding box center [478, 252] width 7 height 7
click at [574, 249] on input "Other, please specify a reason" at bounding box center [574, 249] width 0 height 0
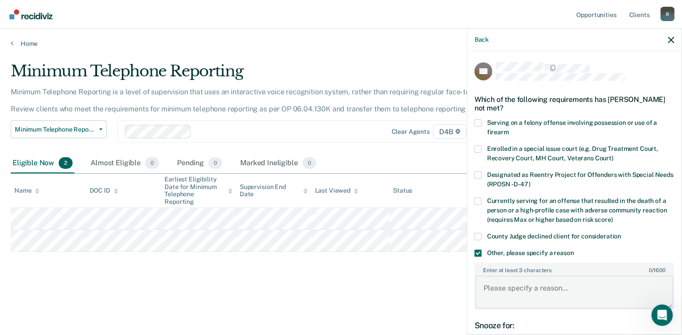
click at [495, 287] on textarea "Enter at least 3 characters 0 / 1600" at bounding box center [575, 291] width 198 height 33
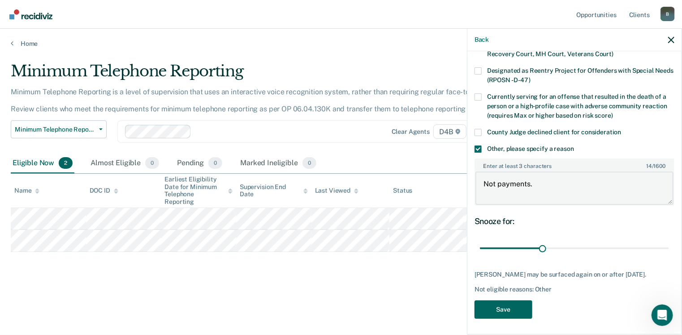
type textarea "Not payments."
click at [519, 302] on button "Save" at bounding box center [504, 309] width 58 height 18
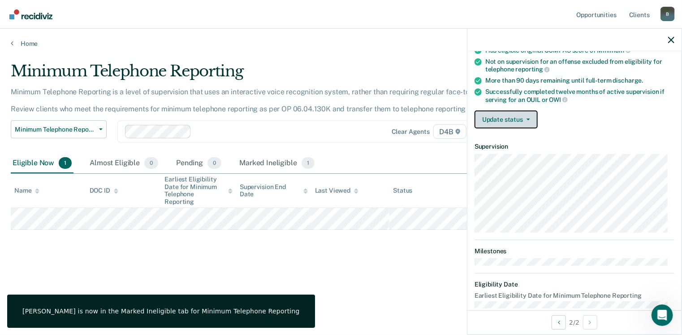
click at [504, 117] on button "Update status" at bounding box center [506, 119] width 63 height 18
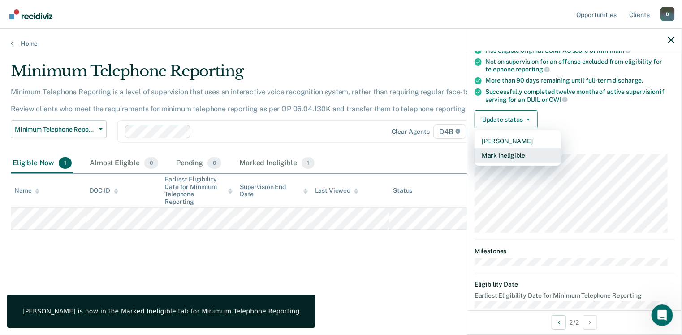
click at [506, 151] on button "Mark Ineligible" at bounding box center [518, 155] width 87 height 14
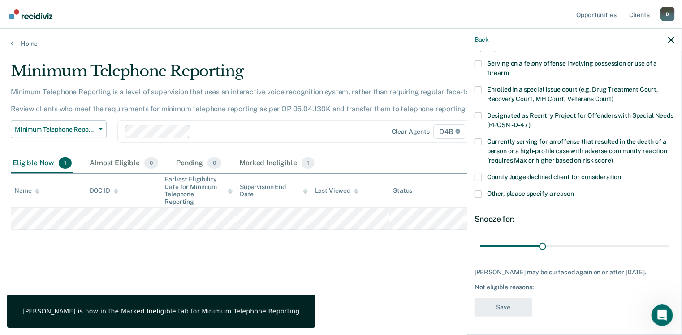
click at [489, 190] on span "Other, please specify a reason" at bounding box center [530, 193] width 87 height 7
click at [574, 190] on input "Other, please specify a reason" at bounding box center [574, 190] width 0 height 0
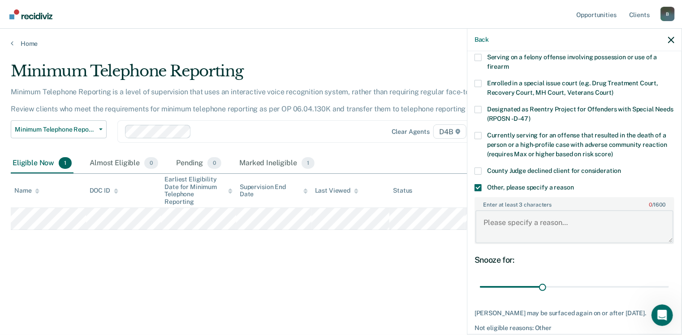
click at [529, 223] on textarea "Enter at least 3 characters 0 / 1600" at bounding box center [575, 226] width 198 height 33
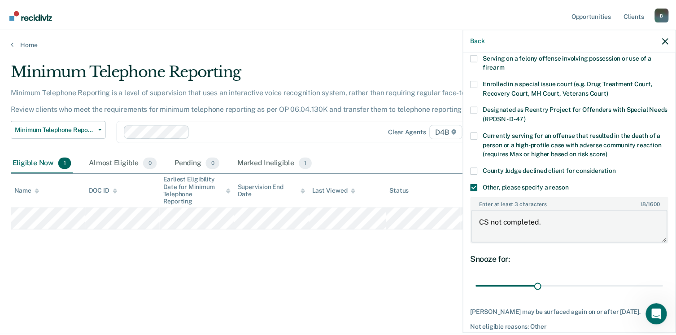
scroll to position [112, 0]
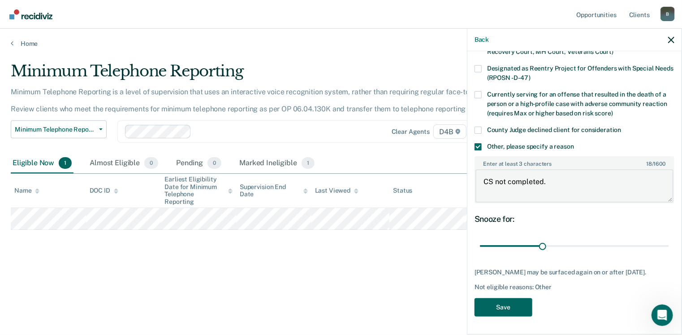
type textarea "CS not completed."
click at [509, 313] on button "Save" at bounding box center [504, 307] width 58 height 18
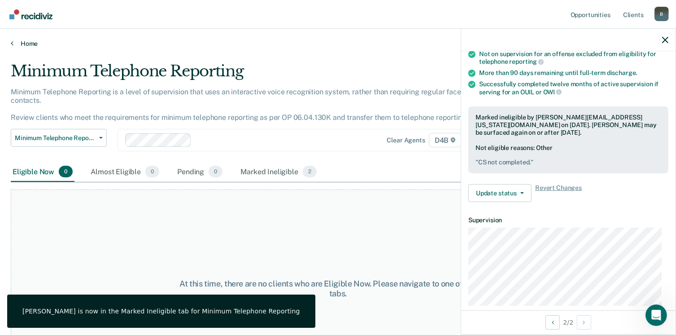
click at [30, 44] on link "Home" at bounding box center [338, 43] width 654 height 8
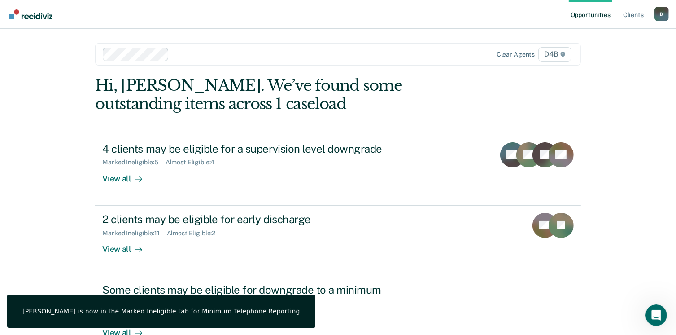
scroll to position [130, 0]
